Goal: Find specific page/section: Find specific page/section

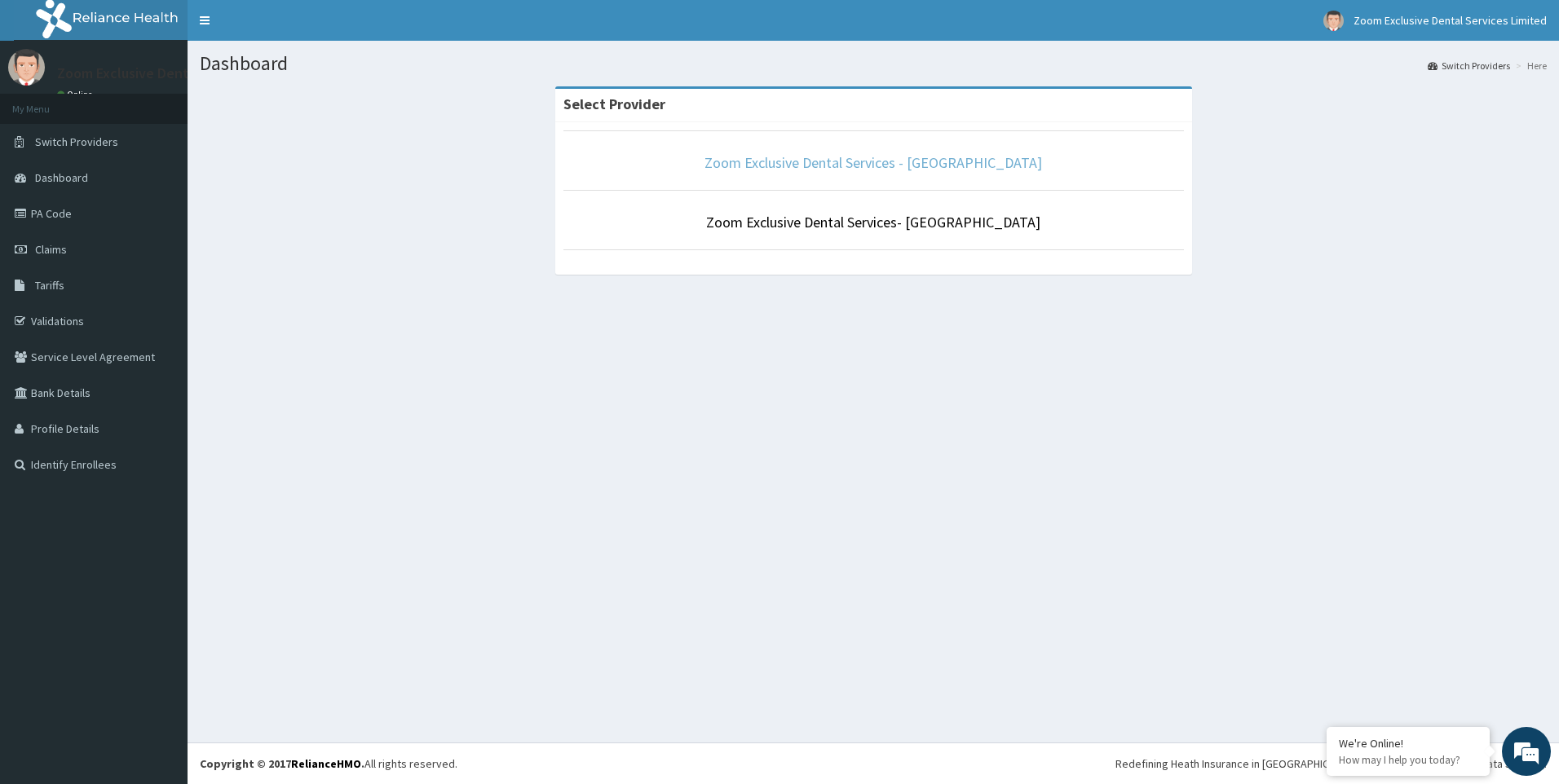
click at [952, 170] on link "Zoom Exclusive Dental Services - [GEOGRAPHIC_DATA]" at bounding box center [873, 163] width 338 height 19
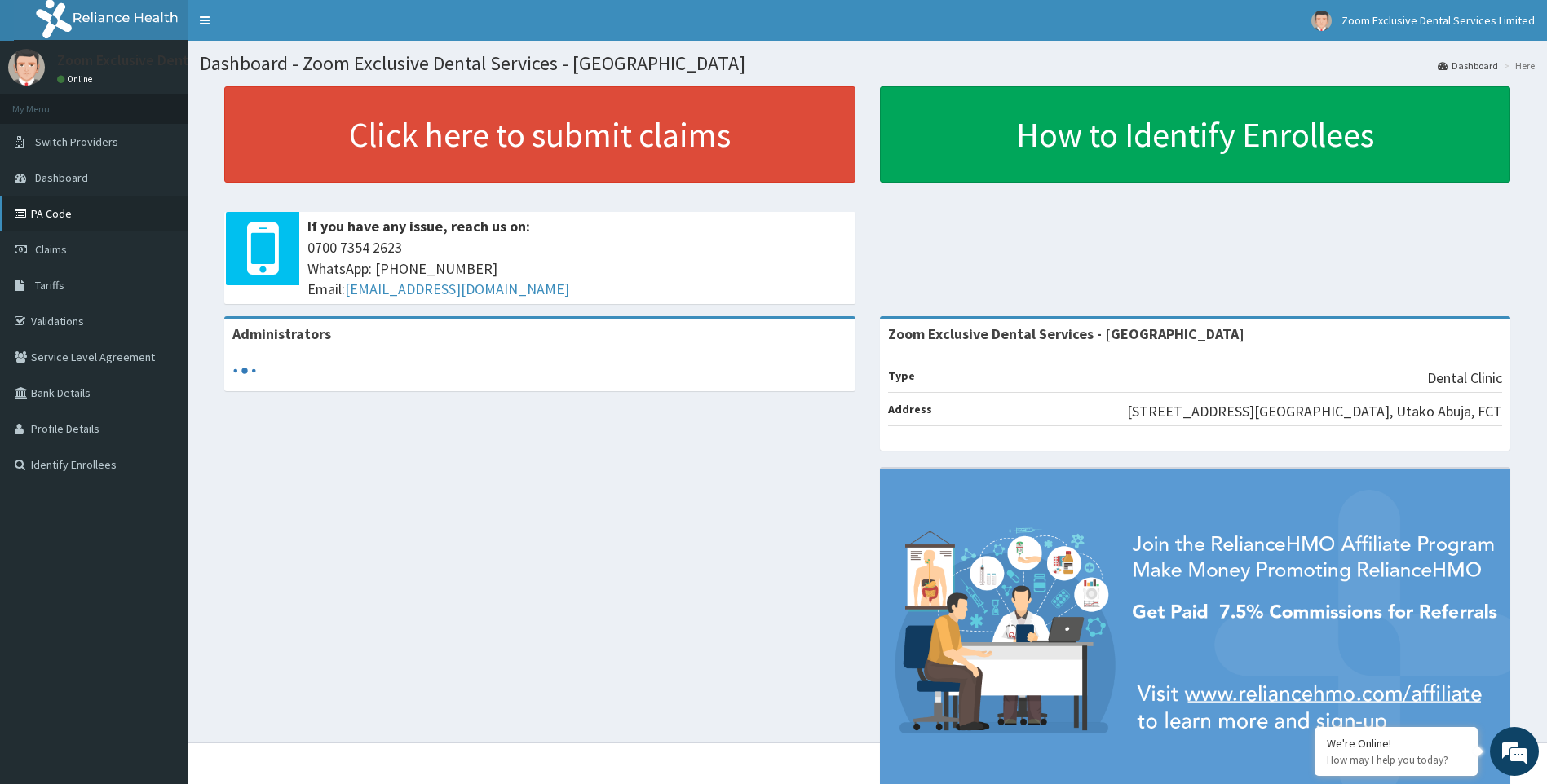
click at [124, 231] on link "PA Code" at bounding box center [94, 214] width 188 height 36
